Goal: Participate in discussion

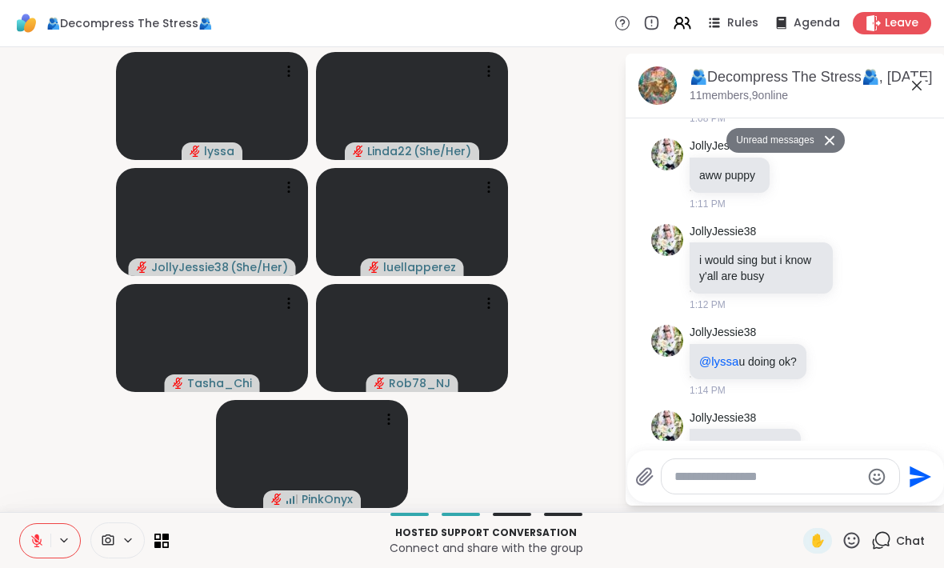
scroll to position [3389, 0]
click at [826, 141] on button at bounding box center [832, 140] width 26 height 23
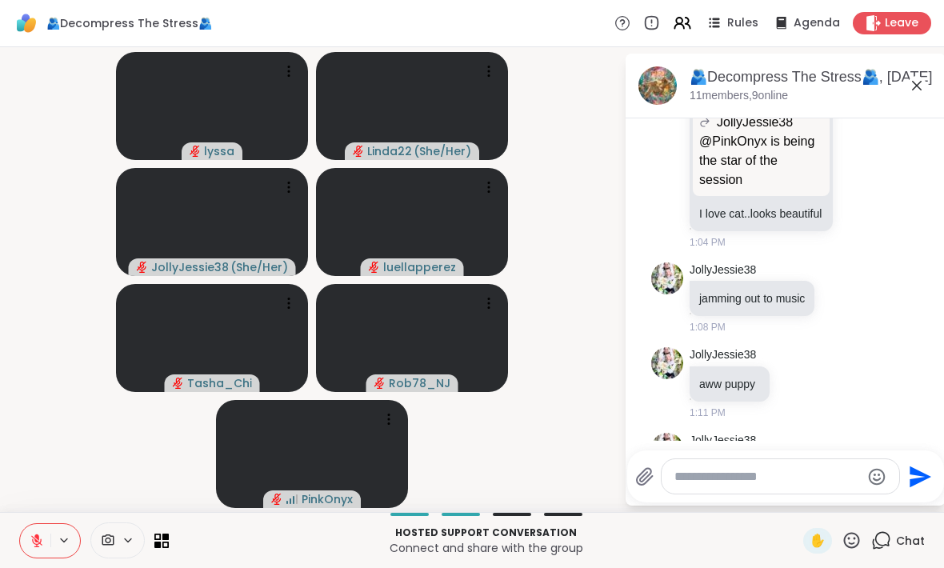
scroll to position [3138, 0]
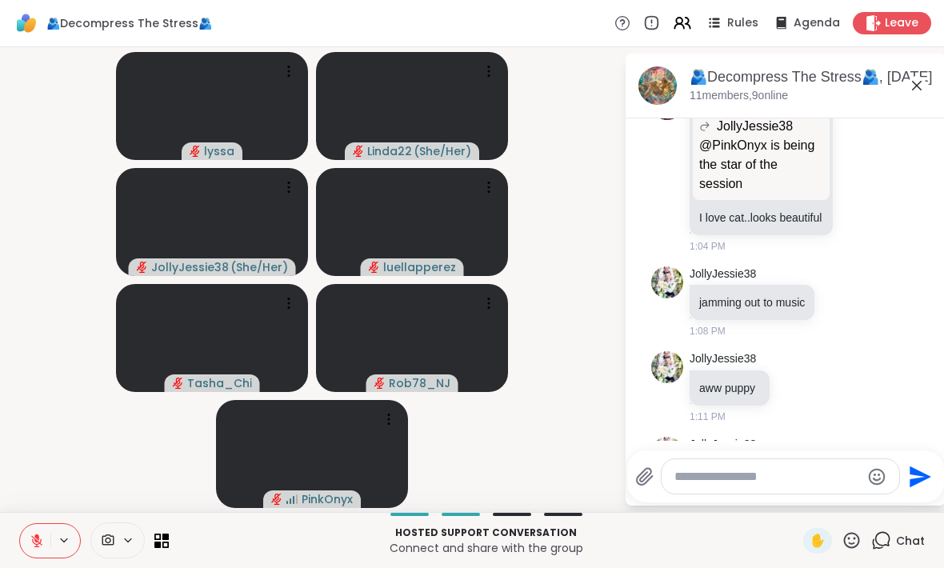
click at [848, 310] on icon at bounding box center [842, 302] width 14 height 16
click at [848, 283] on div "Select Reaction: Heart" at bounding box center [842, 276] width 14 height 14
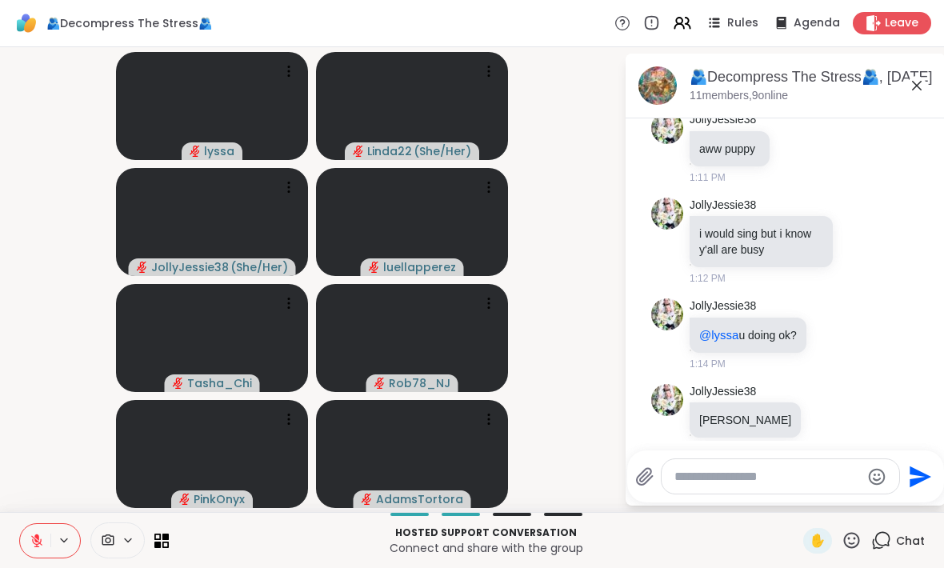
scroll to position [3434, 0]
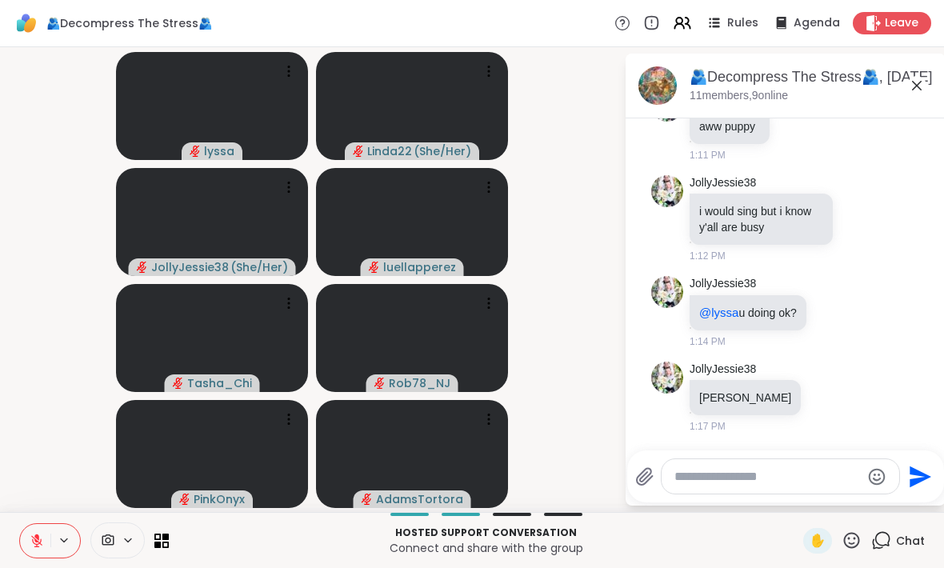
click at [910, 98] on div "🫂Decompress The Stress🫂, [DATE] members, 9 online" at bounding box center [811, 85] width 243 height 36
click at [918, 94] on icon at bounding box center [916, 85] width 19 height 19
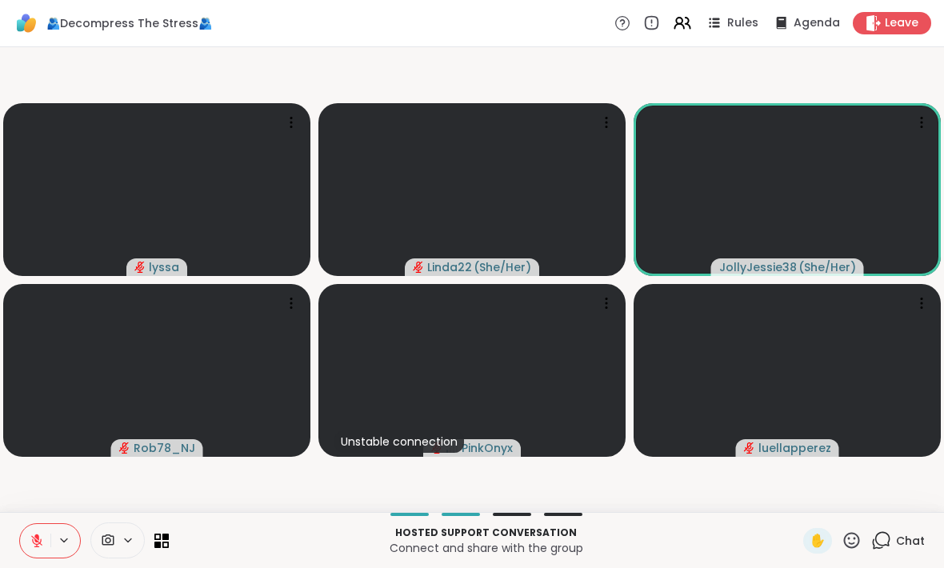
click at [42, 550] on button at bounding box center [35, 541] width 30 height 34
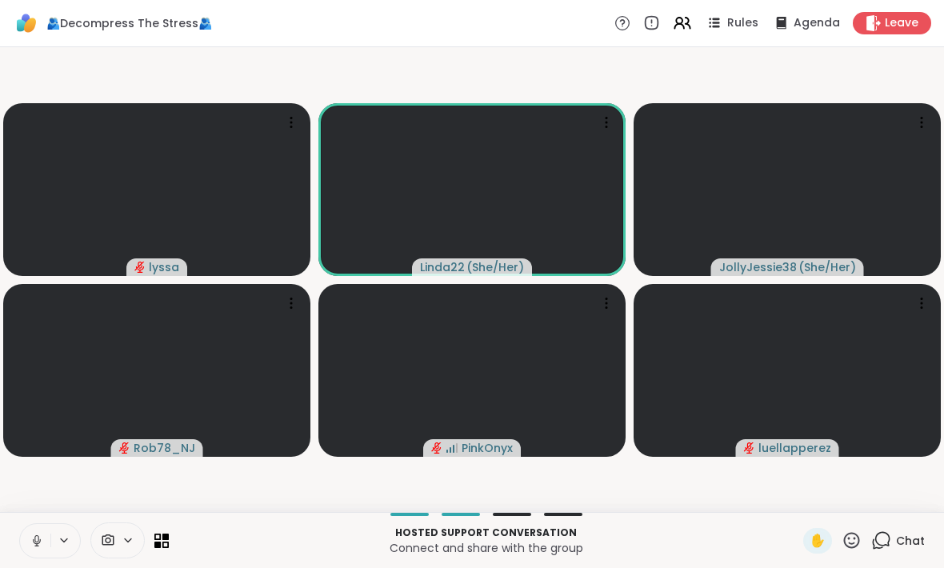
click at [56, 534] on button at bounding box center [65, 541] width 30 height 14
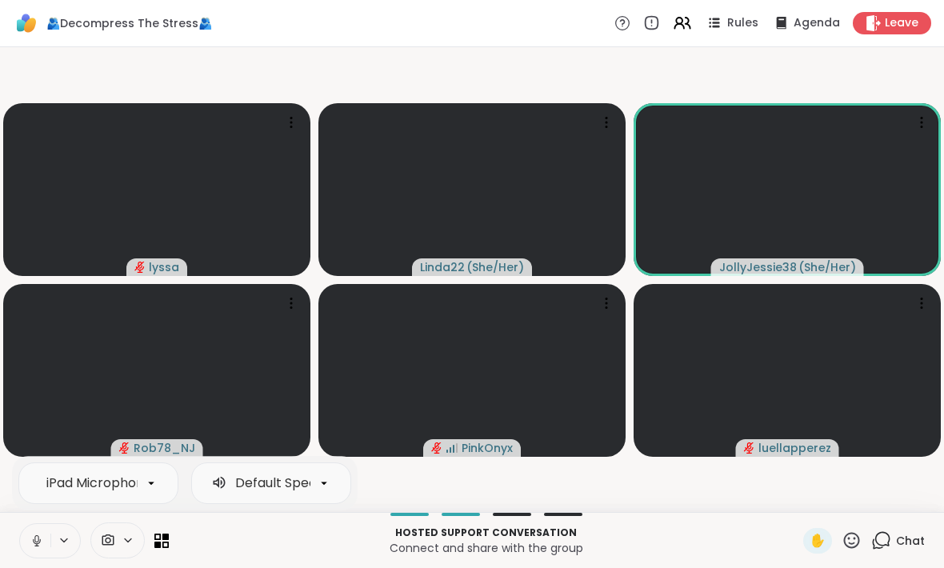
click at [40, 541] on icon at bounding box center [37, 540] width 8 height 5
click at [855, 532] on icon at bounding box center [852, 540] width 20 height 20
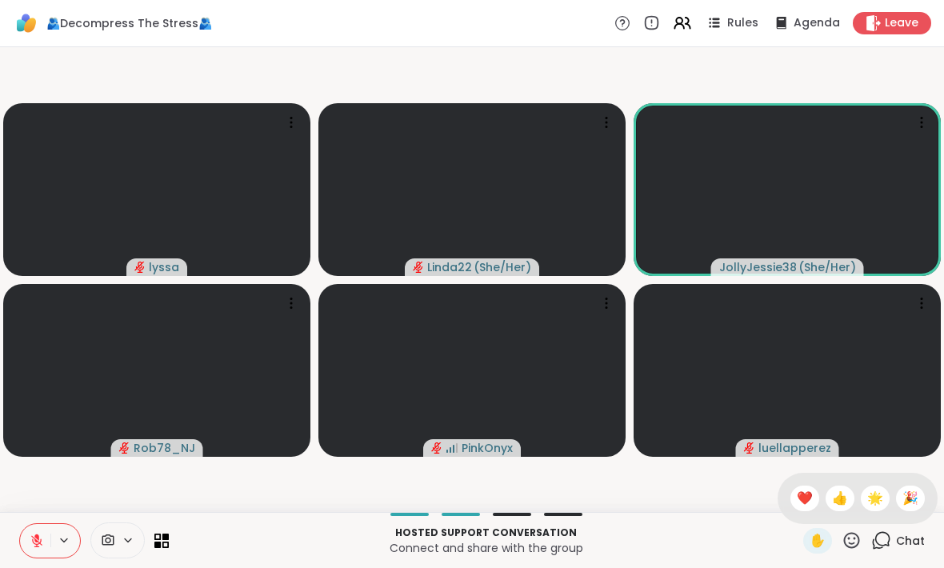
click at [790, 510] on div "✋ ❤️ 👍 🌟 🎉" at bounding box center [858, 498] width 160 height 51
click at [848, 547] on icon at bounding box center [852, 540] width 20 height 20
click at [801, 509] on div "❤️" at bounding box center [804, 499] width 29 height 26
click at [889, 539] on icon at bounding box center [881, 540] width 20 height 20
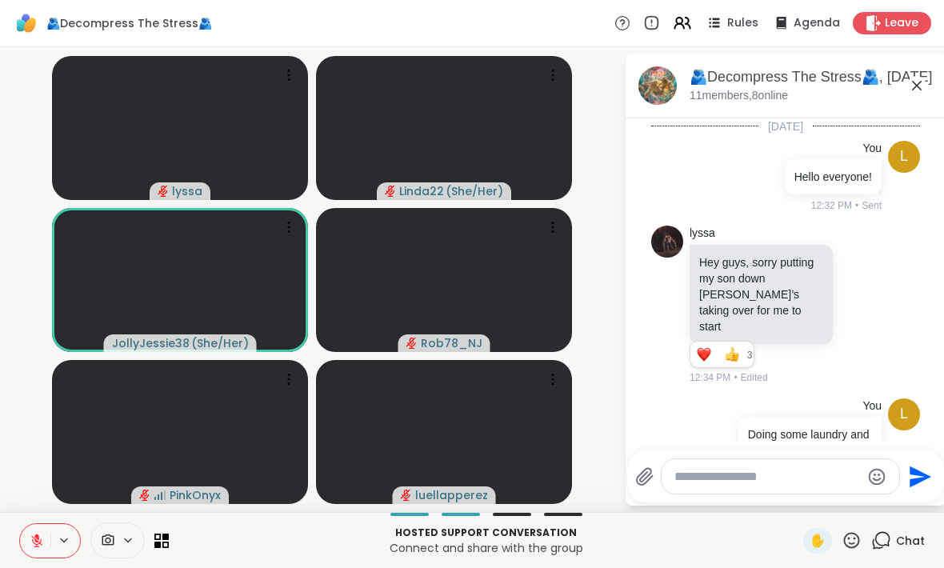
scroll to position [4511, 0]
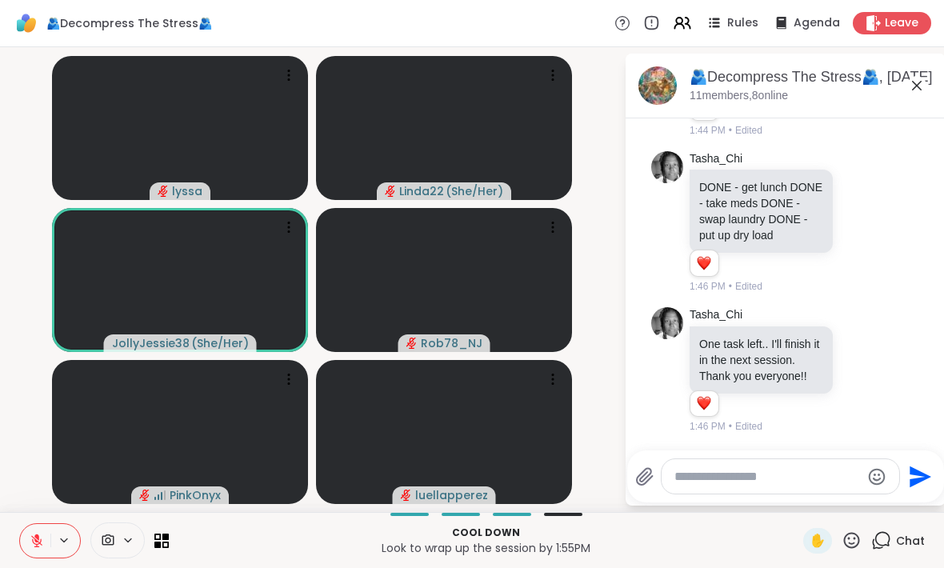
click at [863, 376] on icon at bounding box center [861, 370] width 12 height 12
click at [739, 350] on div "Select Reaction: Heart" at bounding box center [733, 345] width 14 height 14
click at [863, 230] on icon at bounding box center [861, 222] width 14 height 16
click at [742, 203] on button "Select Reaction: Heart" at bounding box center [734, 196] width 32 height 32
click at [914, 98] on div "🫂Decompress The Stress🫂, [DATE] members, 8 online" at bounding box center [811, 85] width 243 height 36
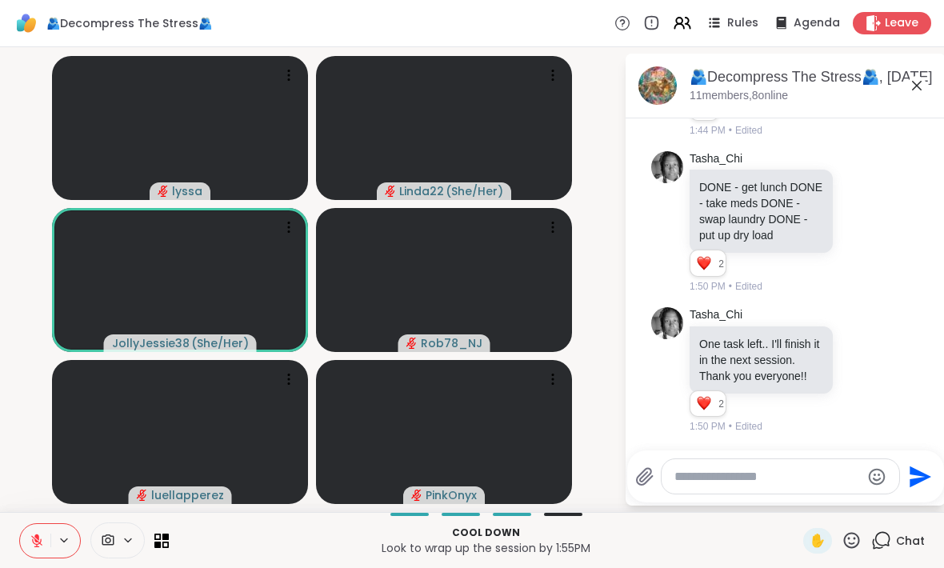
click at [912, 89] on icon at bounding box center [916, 85] width 19 height 19
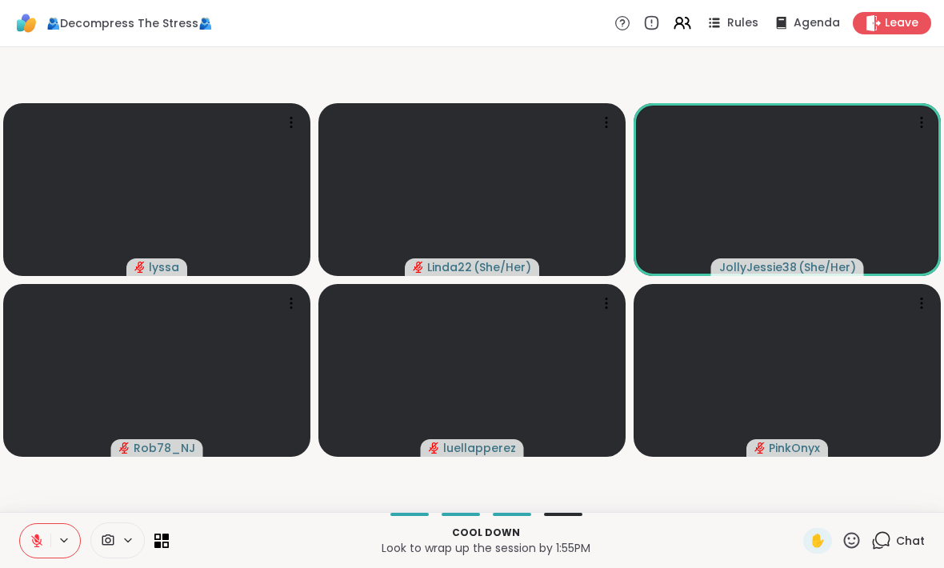
click at [890, 539] on icon at bounding box center [881, 540] width 20 height 20
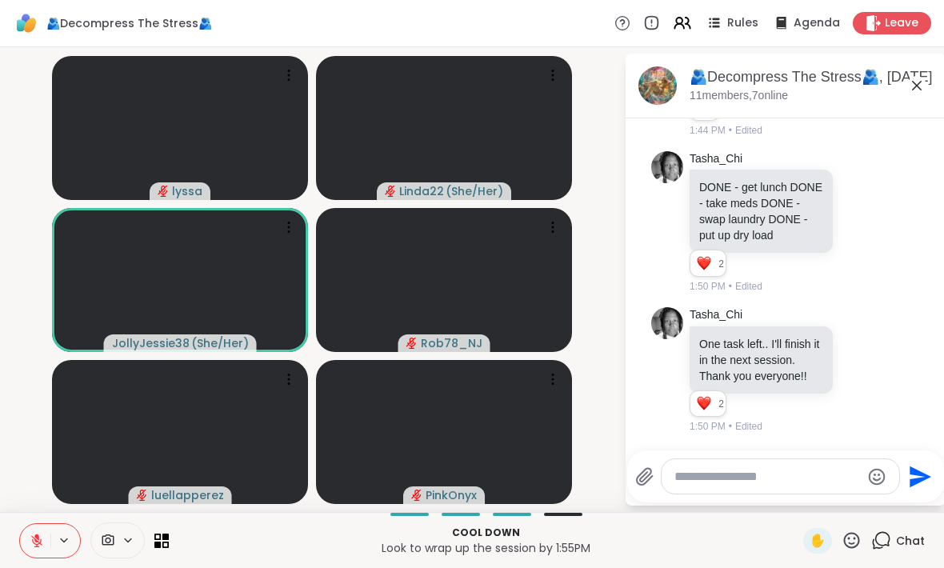
click at [751, 472] on textarea "Type your message" at bounding box center [767, 477] width 186 height 16
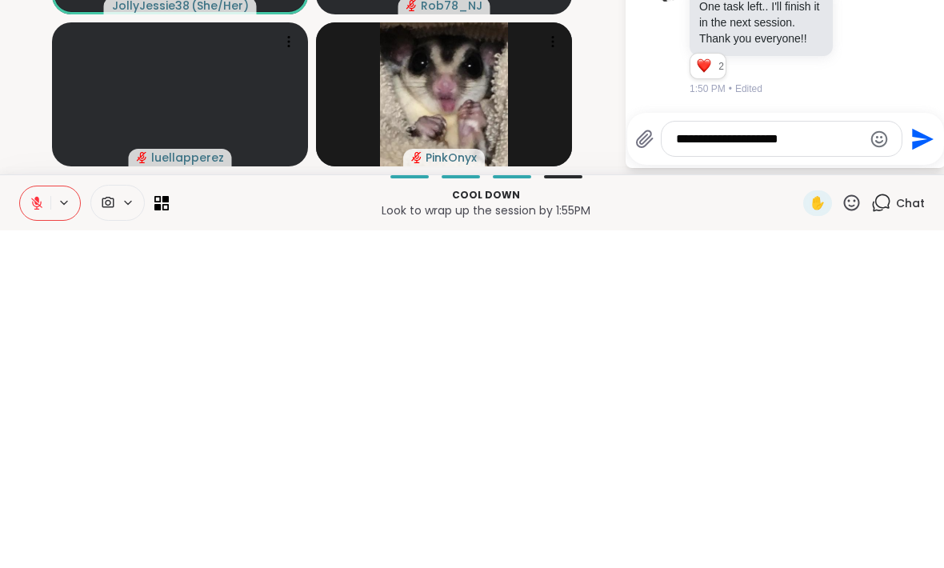
type textarea "**********"
click at [918, 464] on icon "Send" at bounding box center [921, 477] width 26 height 26
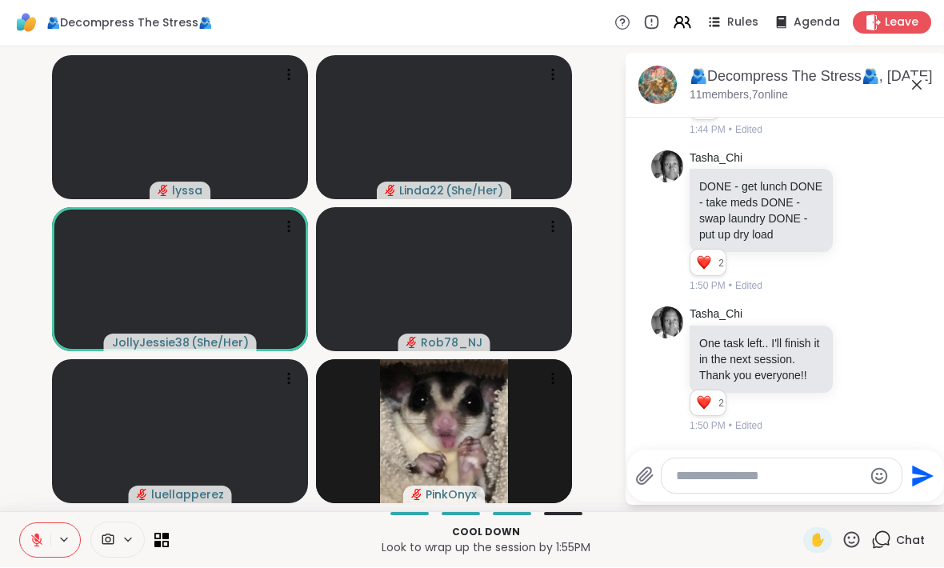
scroll to position [4596, 0]
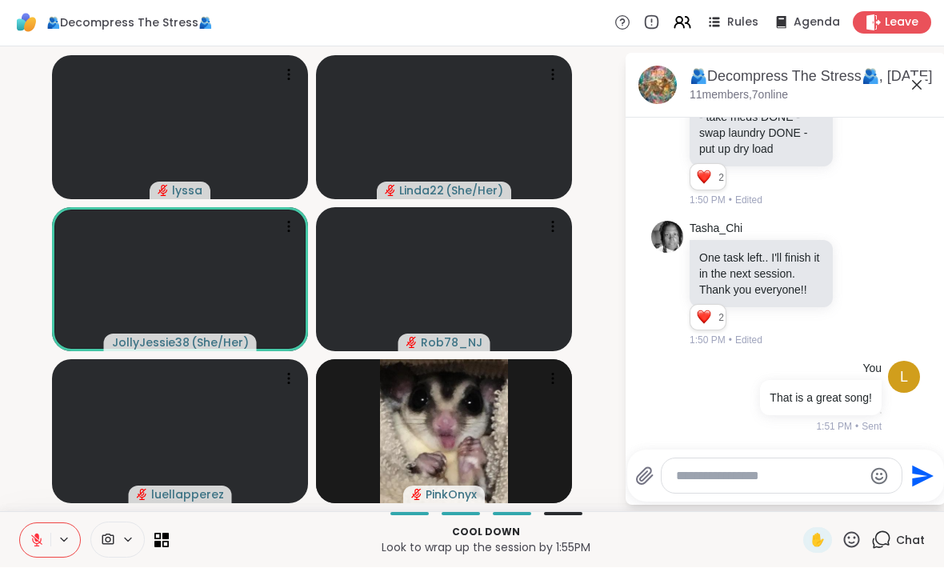
click at [919, 92] on icon at bounding box center [916, 85] width 19 height 19
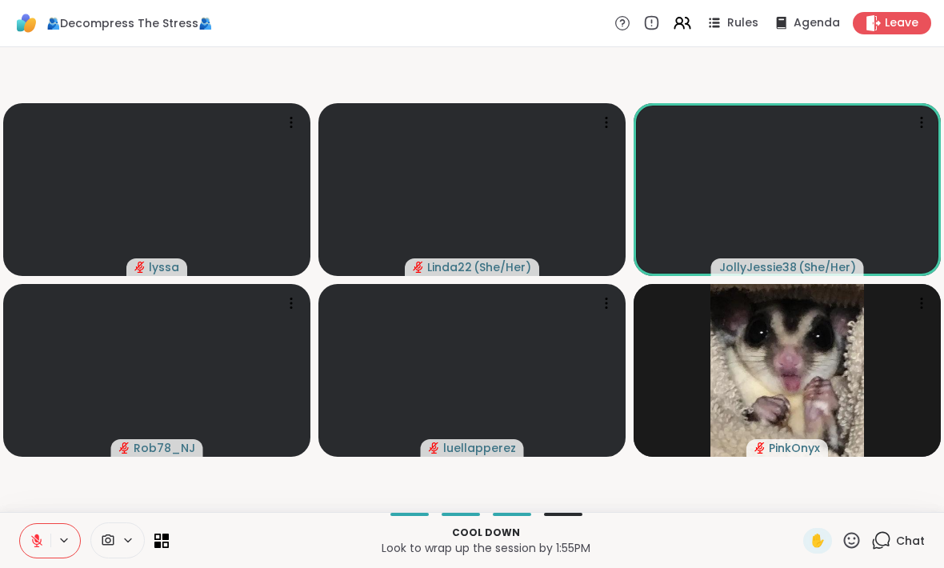
click at [893, 538] on div "Chat" at bounding box center [898, 541] width 54 height 26
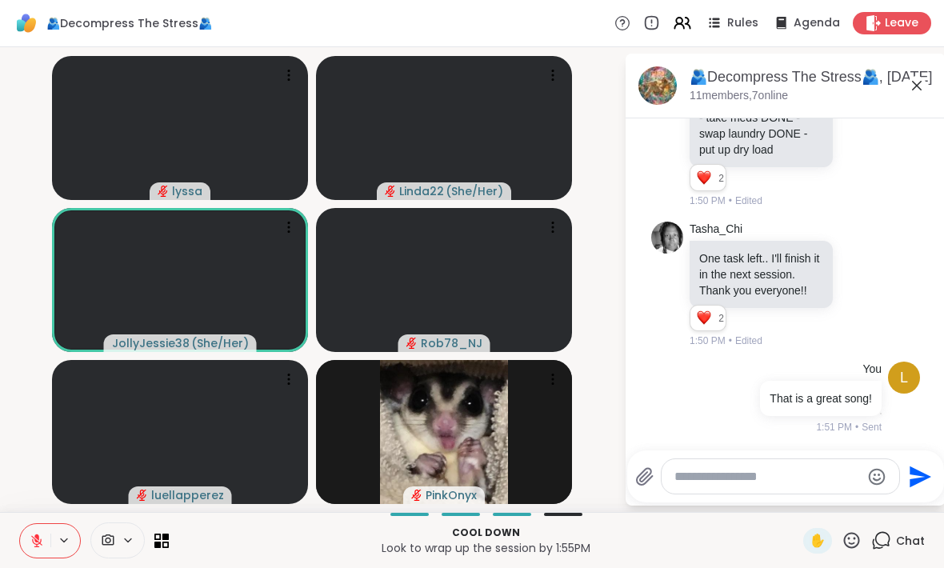
click at [914, 86] on icon at bounding box center [916, 85] width 19 height 19
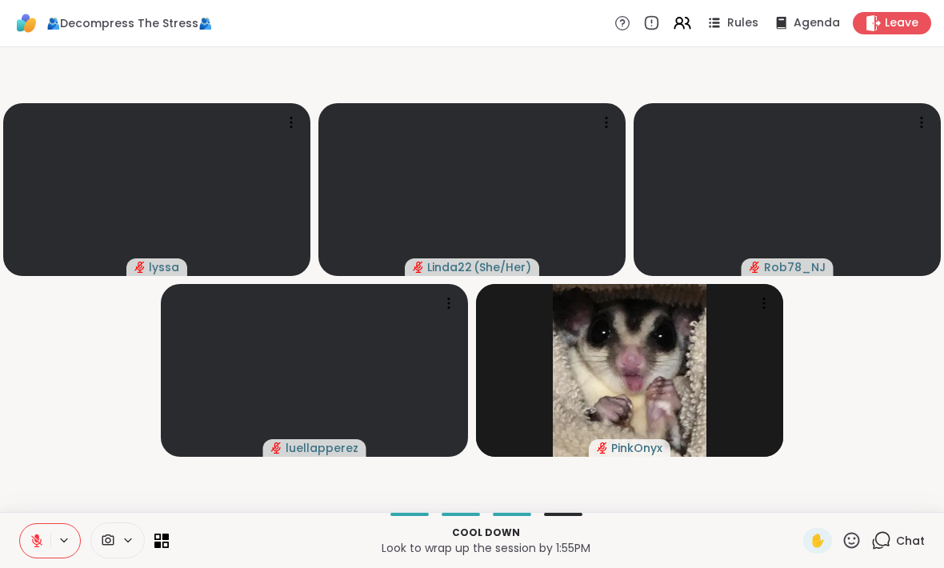
click at [884, 31] on div "Leave" at bounding box center [892, 23] width 78 height 22
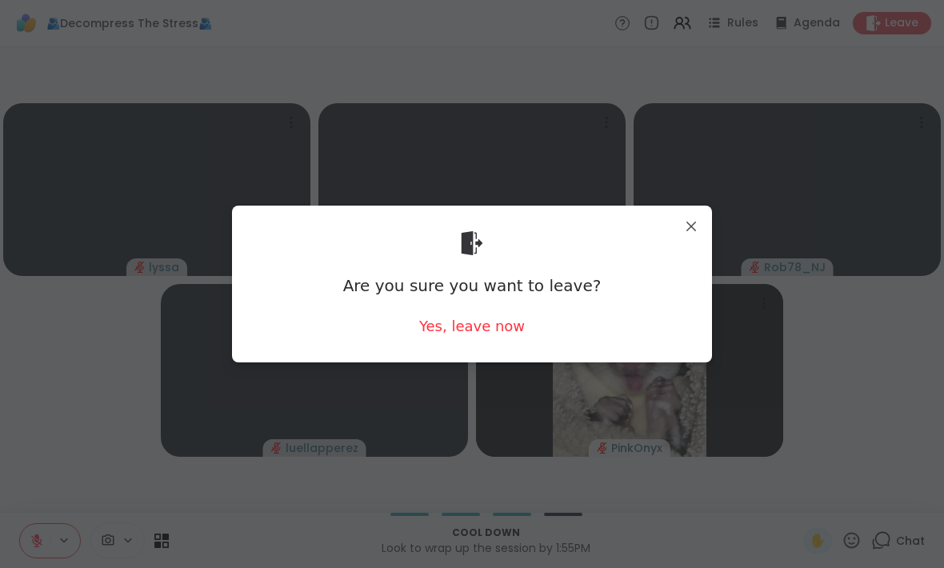
click at [491, 335] on div "Yes, leave now" at bounding box center [472, 326] width 106 height 20
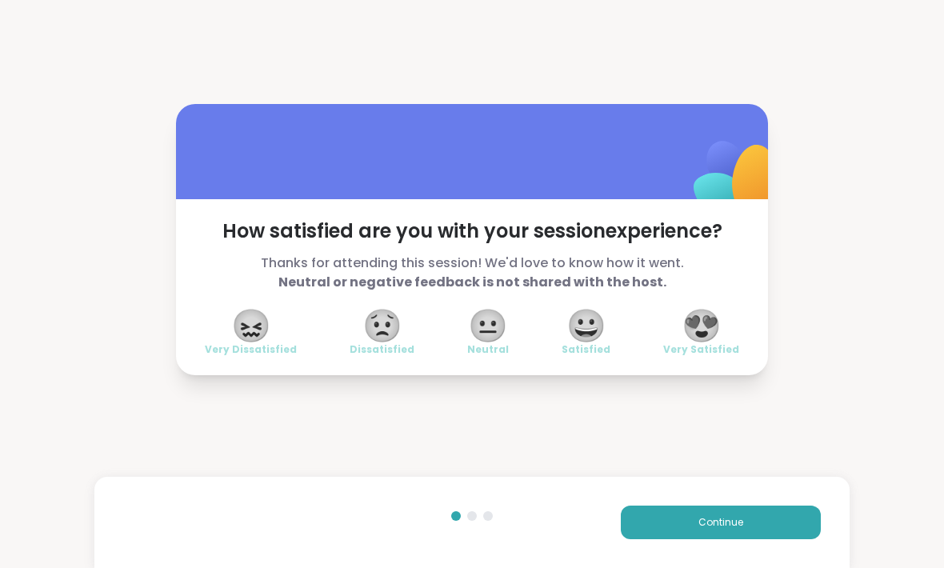
click at [693, 335] on span "😍" at bounding box center [702, 325] width 40 height 29
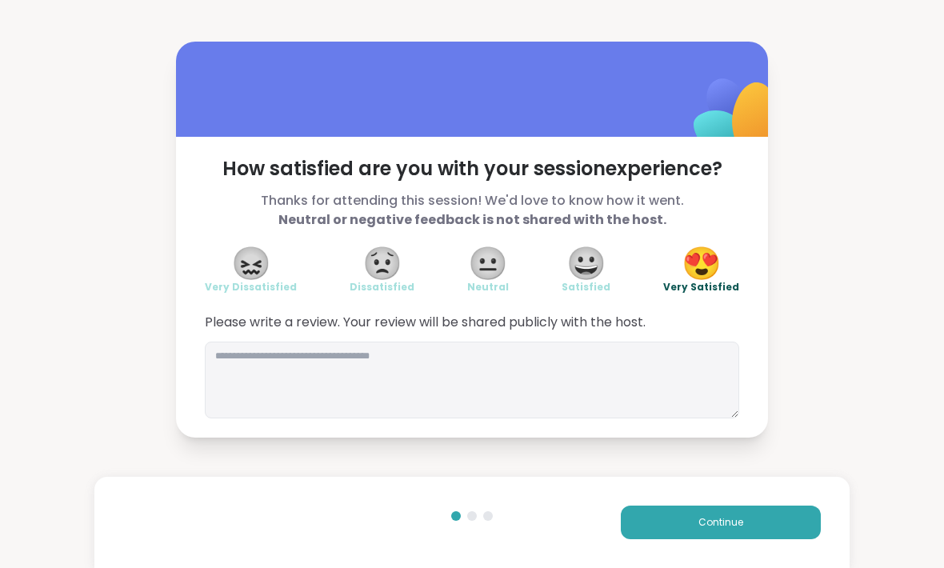
click at [730, 514] on button "Continue" at bounding box center [721, 523] width 200 height 34
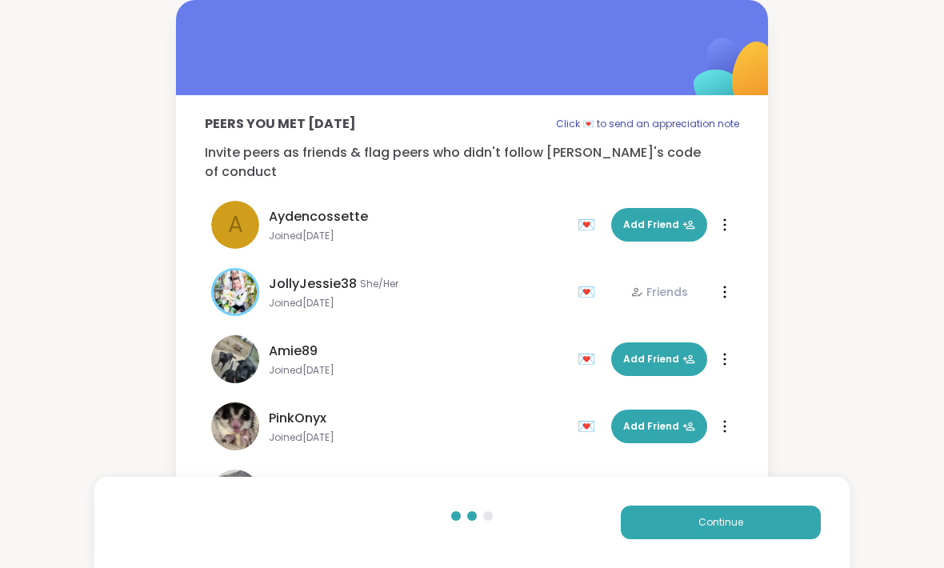
click at [759, 527] on button "Continue" at bounding box center [721, 523] width 200 height 34
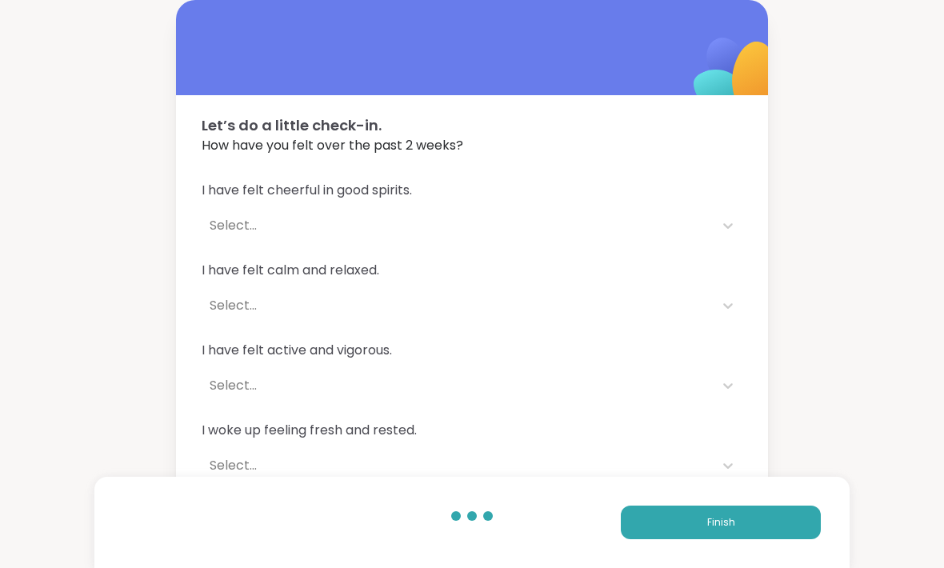
click at [761, 532] on button "Finish" at bounding box center [721, 523] width 200 height 34
